Goal: Task Accomplishment & Management: Complete application form

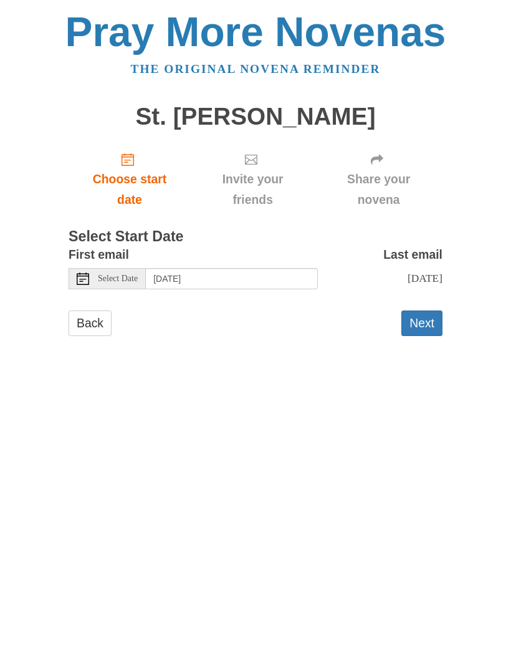
click at [421, 318] on button "Next" at bounding box center [421, 323] width 41 height 26
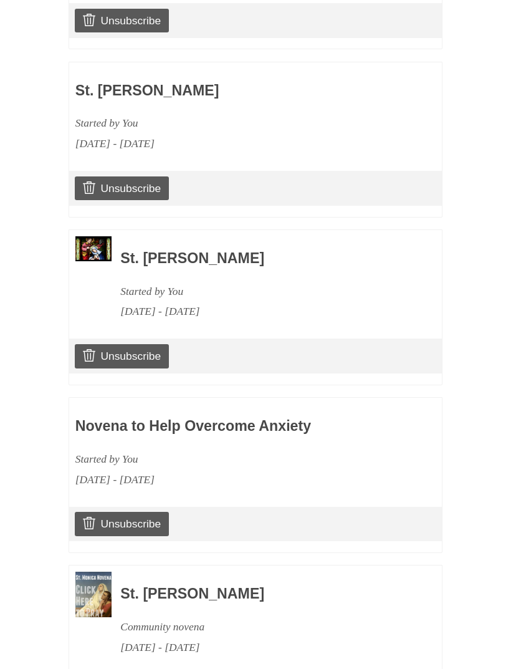
scroll to position [938, 0]
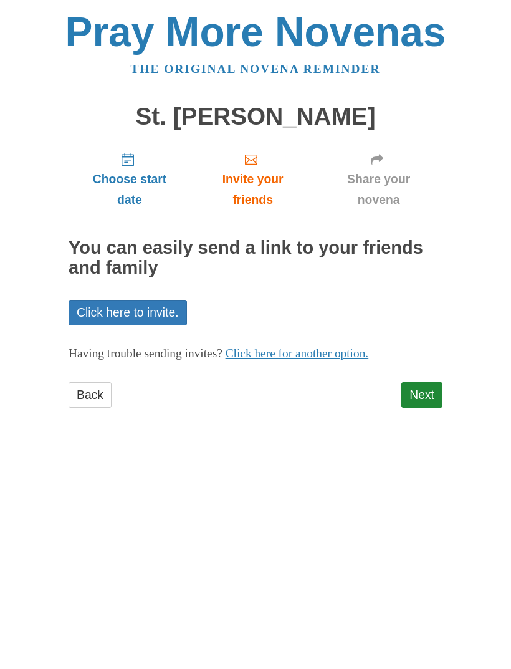
click at [428, 389] on link "Next" at bounding box center [421, 395] width 41 height 26
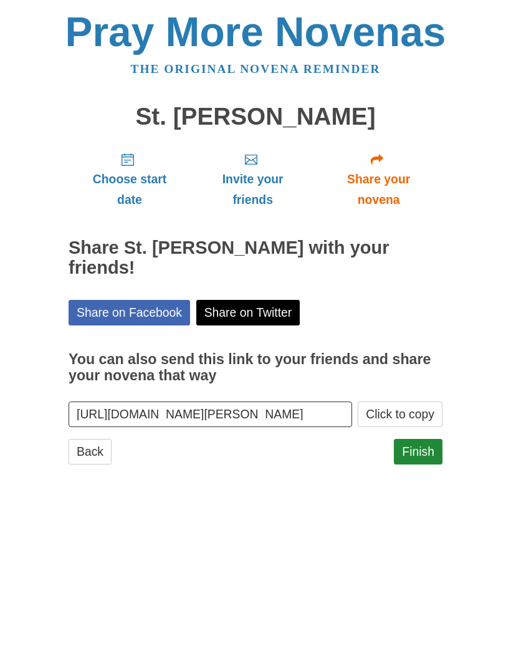
click at [420, 439] on link "Finish" at bounding box center [418, 452] width 49 height 26
